Goal: Check status: Check status

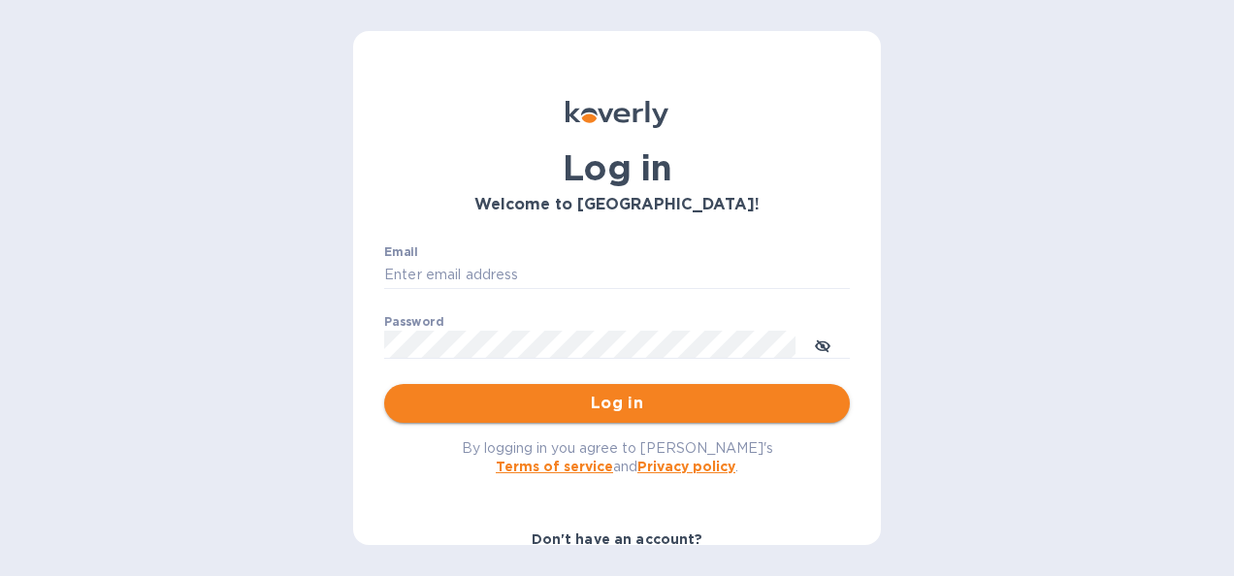
type input "[PERSON_NAME][EMAIL_ADDRESS][DOMAIN_NAME]"
click at [573, 405] on span "Log in" at bounding box center [617, 403] width 435 height 23
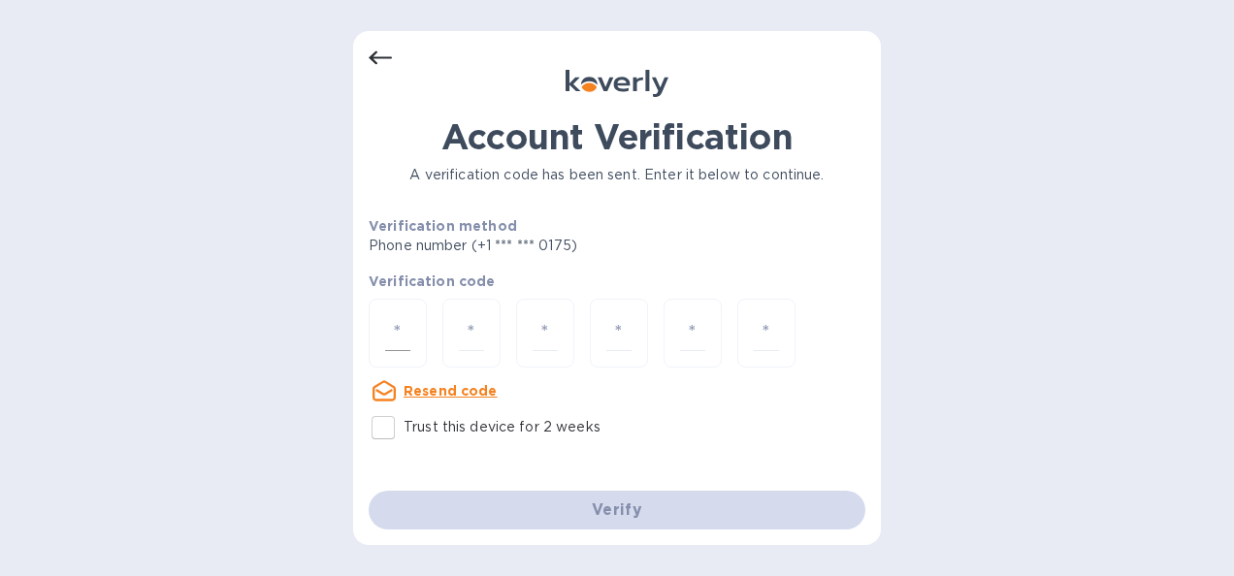
click at [393, 334] on input "number" at bounding box center [397, 333] width 25 height 36
type input "4"
type input "7"
type input "8"
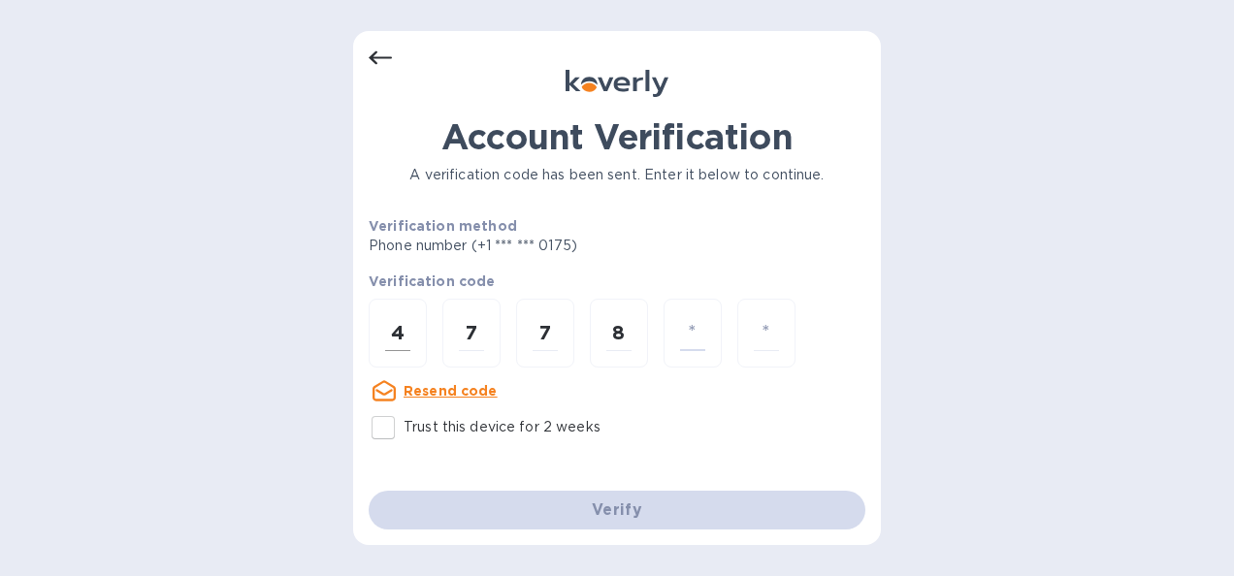
type input "3"
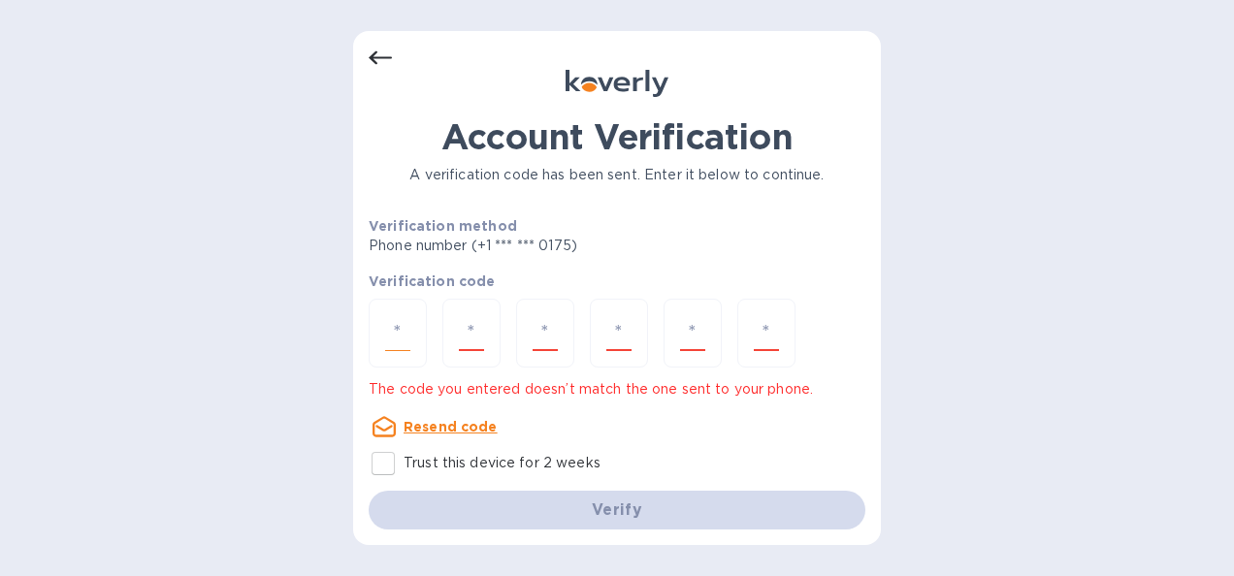
click at [393, 334] on input "number" at bounding box center [397, 333] width 25 height 36
type input "4"
type input "7"
type input "8"
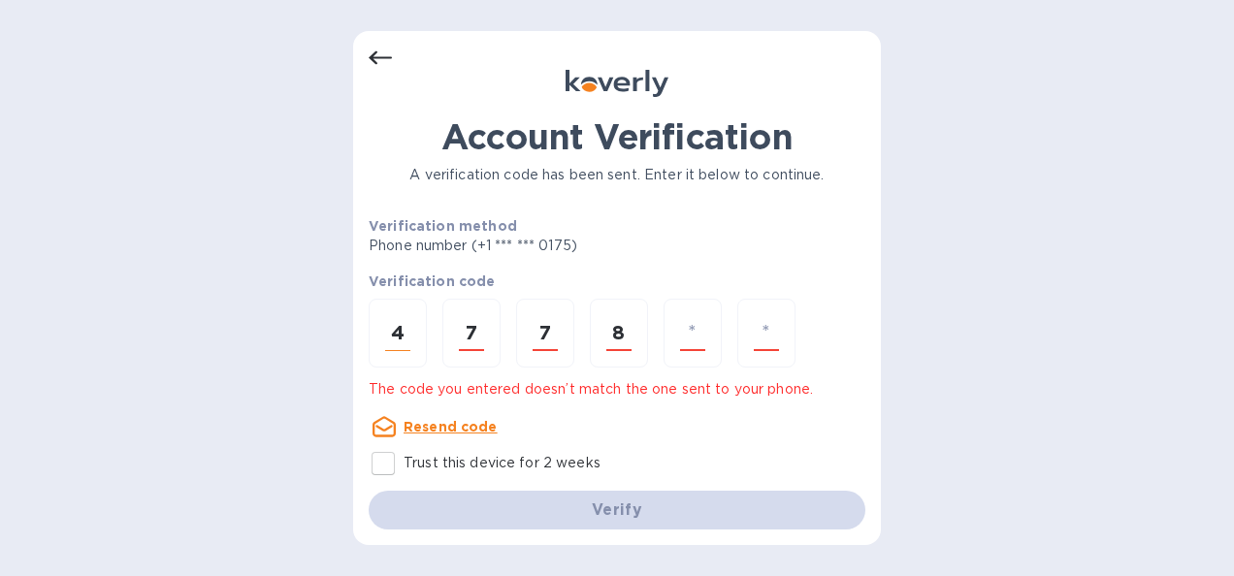
type input "4"
type input "3"
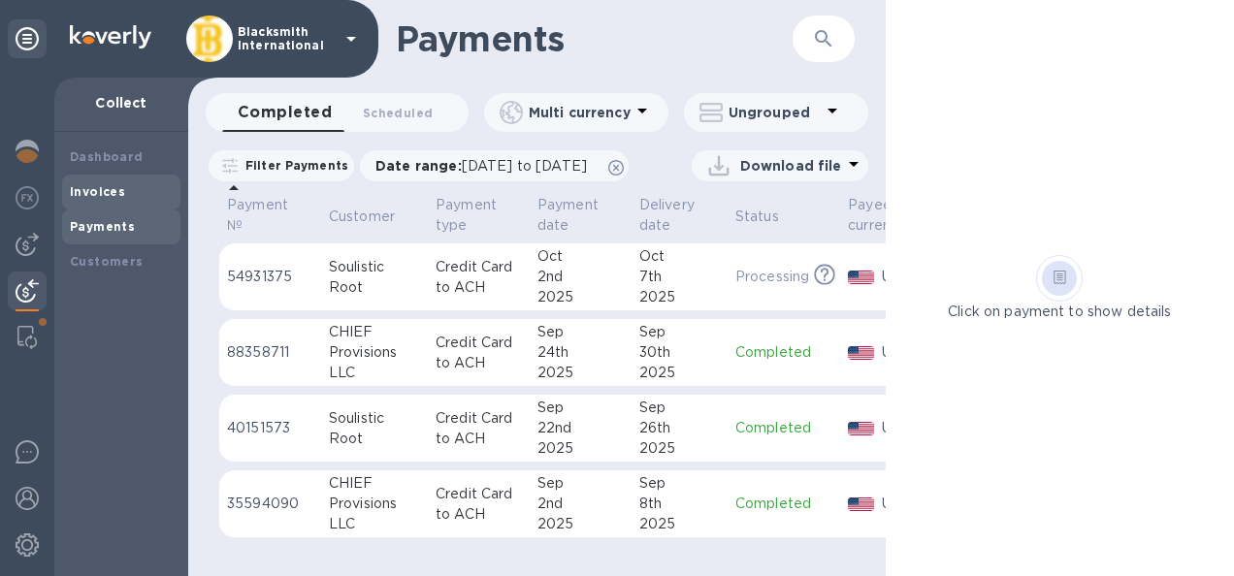
click at [91, 189] on b "Invoices" at bounding box center [97, 191] width 55 height 15
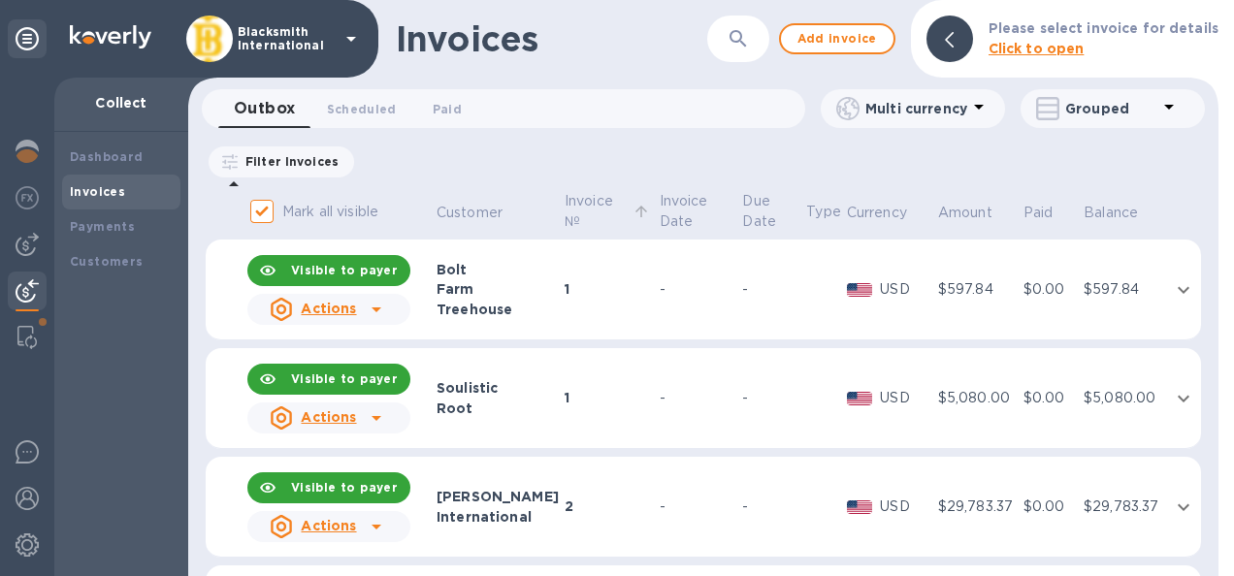
scroll to position [115, 0]
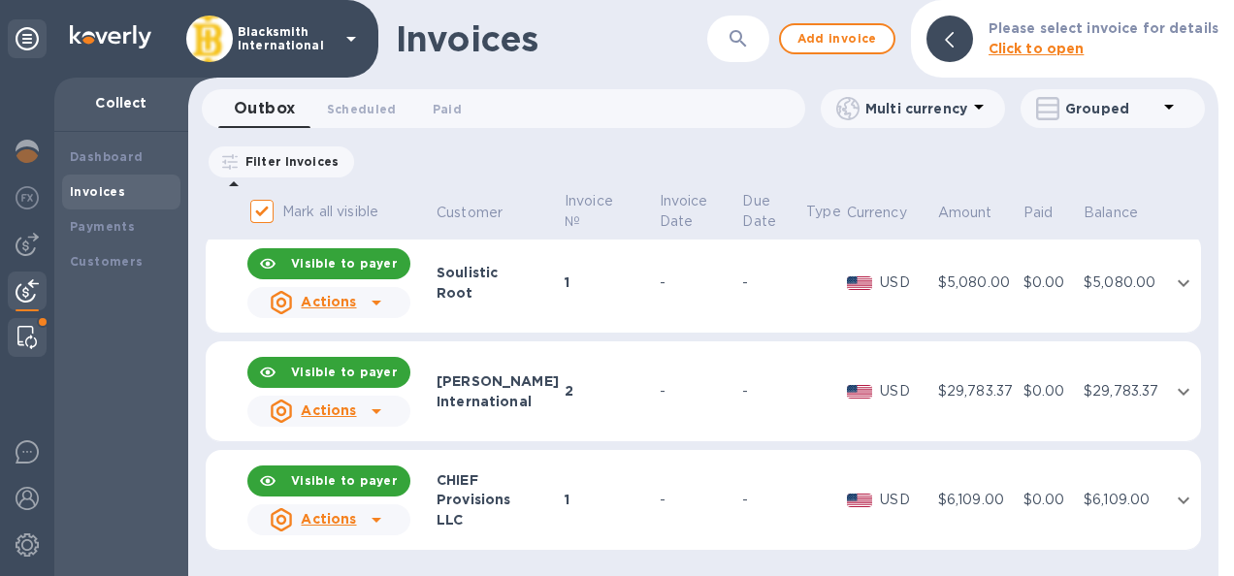
click at [26, 336] on img at bounding box center [26, 337] width 19 height 23
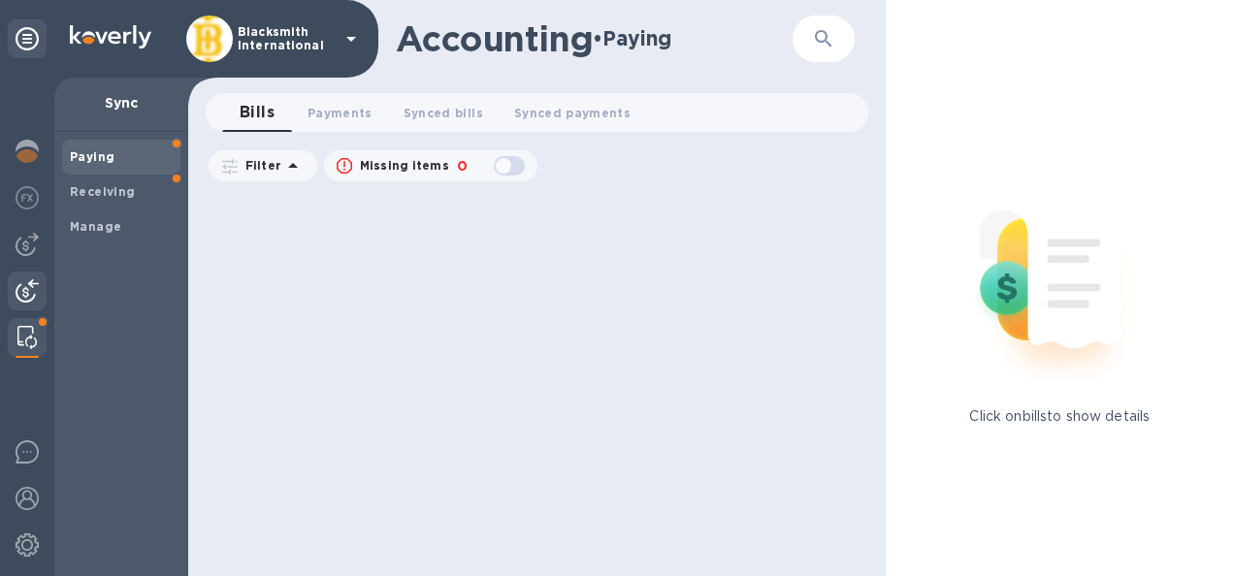
click at [21, 288] on img at bounding box center [27, 290] width 23 height 23
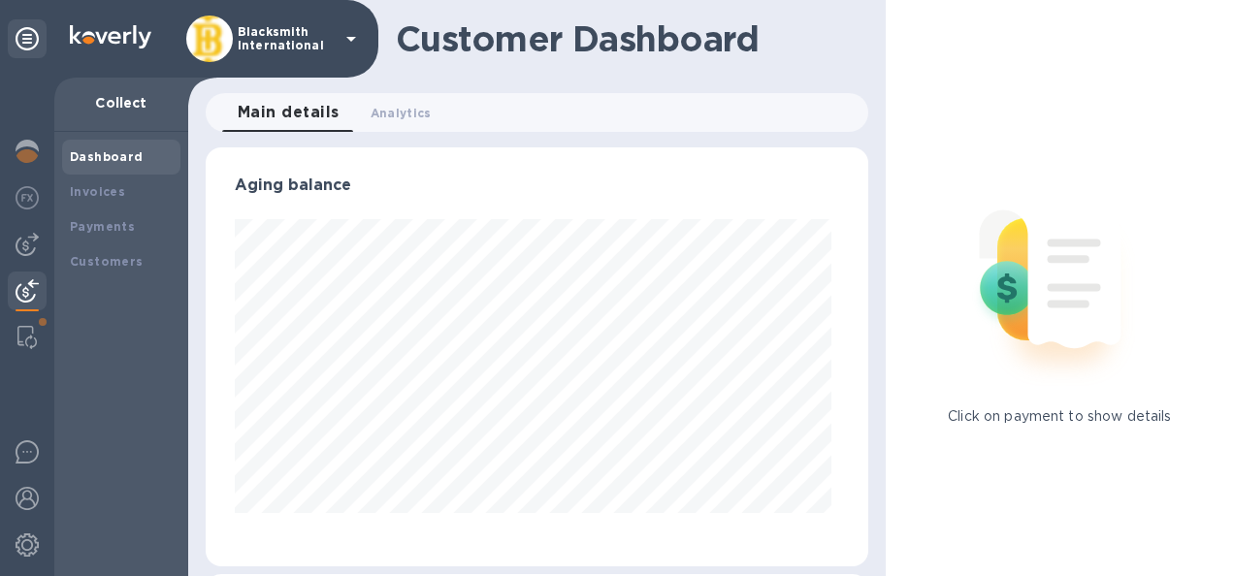
scroll to position [419, 654]
click at [88, 185] on b "Invoices" at bounding box center [97, 191] width 55 height 15
